Goal: Check status: Check status

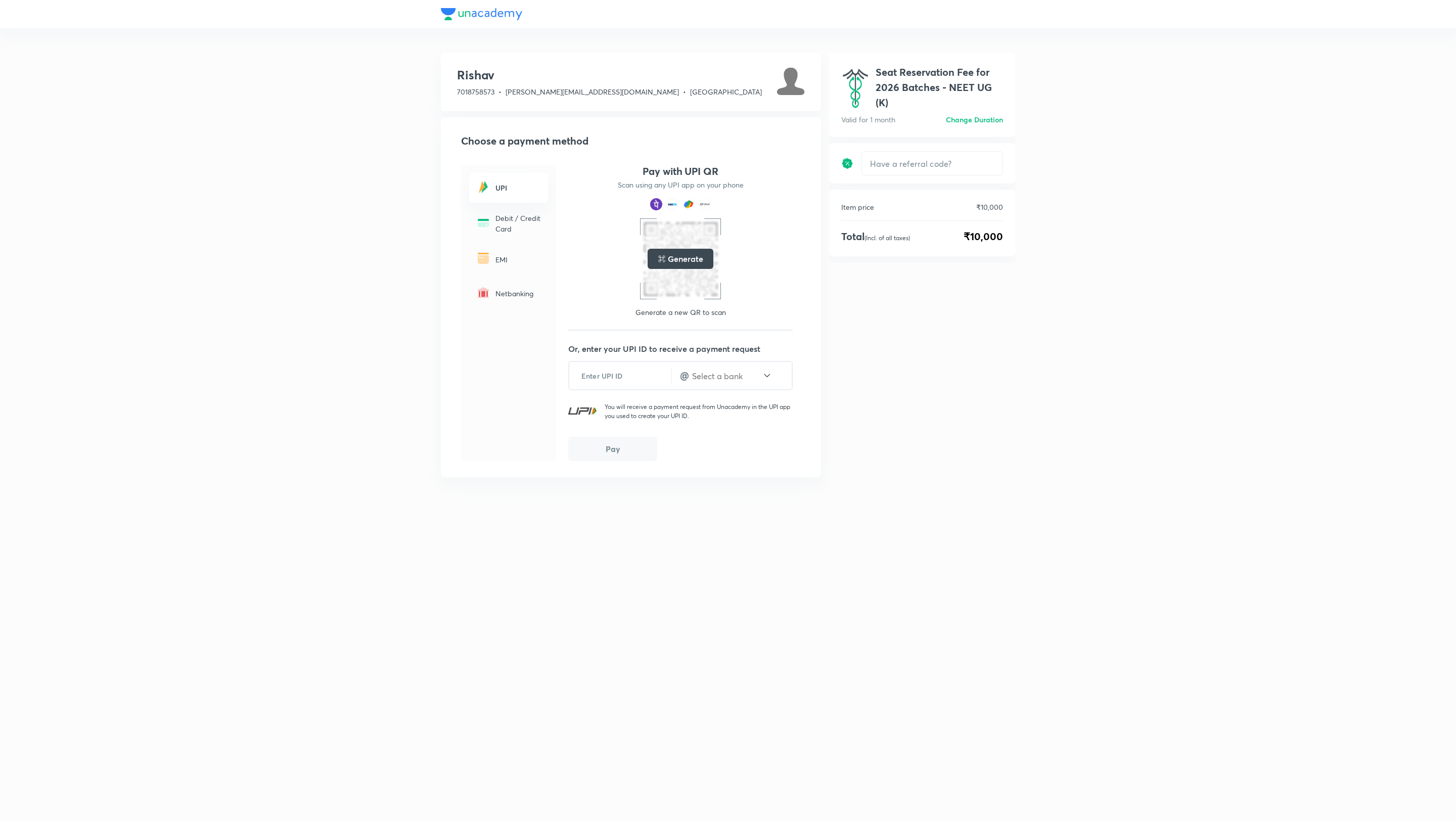
click at [369, 309] on div "Rishav 7018758573 • sharma.rishav@unacademy.com • Karnataka Choose a payment me…" at bounding box center [728, 410] width 1456 height 821
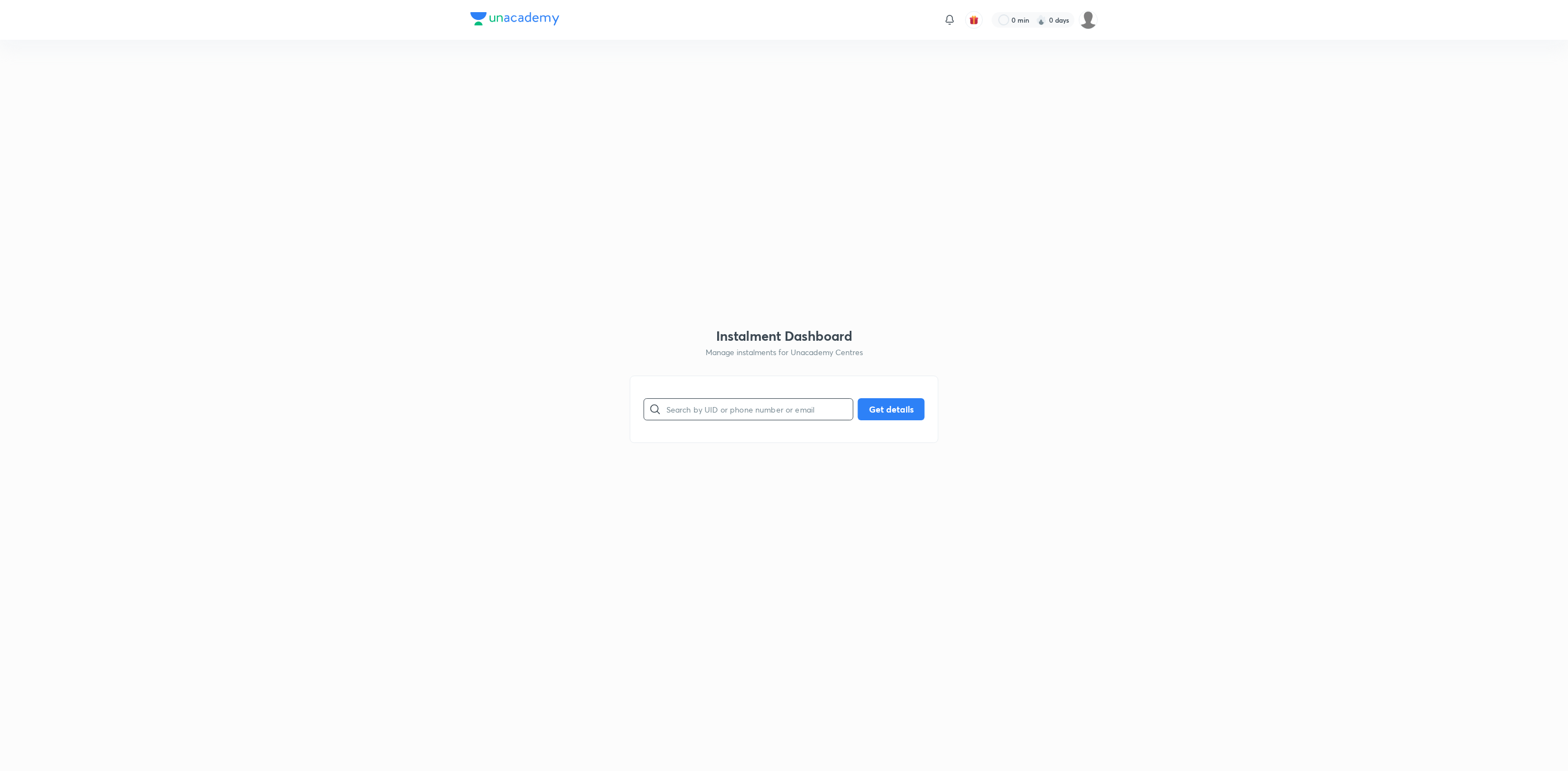
click at [693, 412] on input "text" at bounding box center [760, 409] width 186 height 28
paste input "67PQ451BT7"
type input "67PQ451BT7"
click at [901, 411] on button "Get details" at bounding box center [891, 408] width 67 height 22
